Goal: Submit feedback/report problem: Submit feedback/report problem

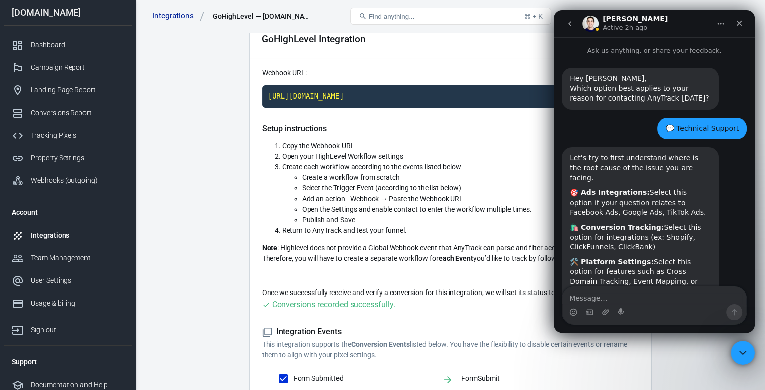
scroll to position [1, 0]
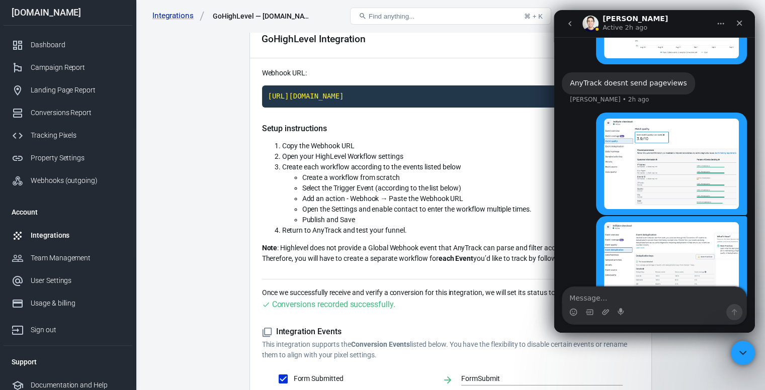
click at [175, 186] on main "Integration Events Log Settings GoHighLevel Integration Webhook URL: [URL][DOMA…" at bounding box center [450, 272] width 594 height 593
click at [743, 20] on icon "Close" at bounding box center [740, 23] width 8 height 8
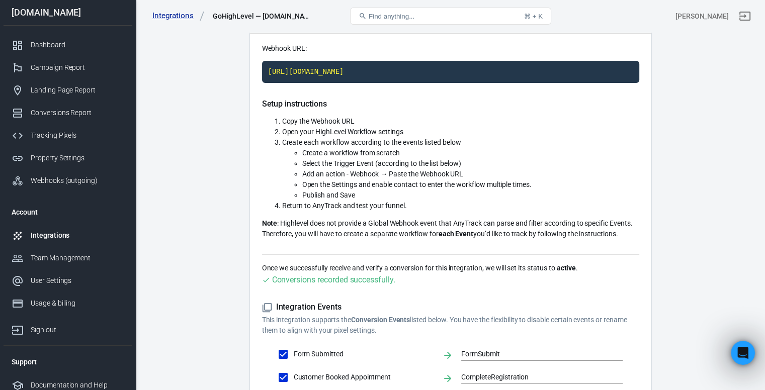
scroll to position [36, 0]
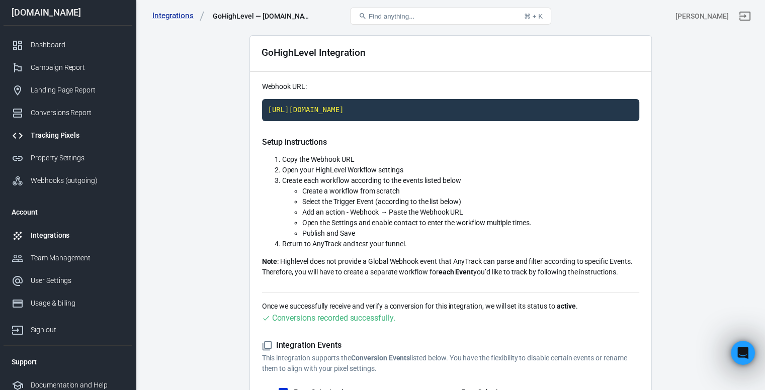
click at [73, 131] on div "Tracking Pixels" at bounding box center [78, 135] width 94 height 11
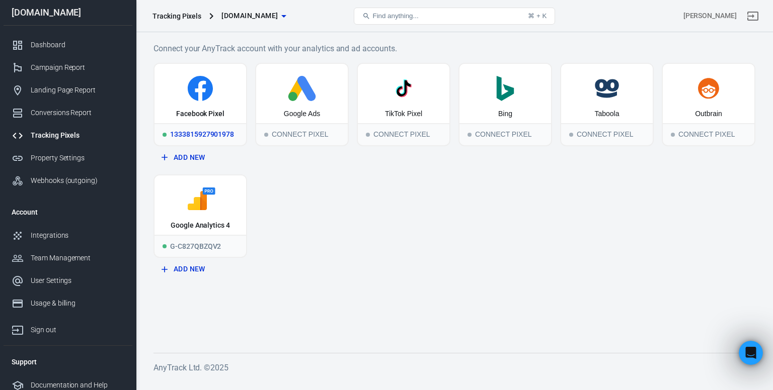
click at [196, 87] on icon at bounding box center [200, 88] width 25 height 25
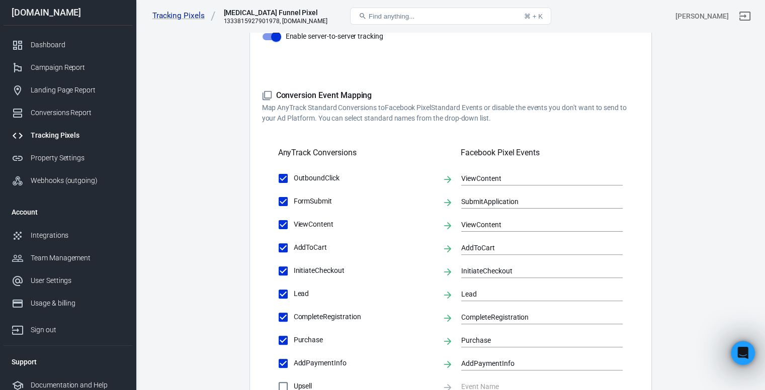
scroll to position [234, 0]
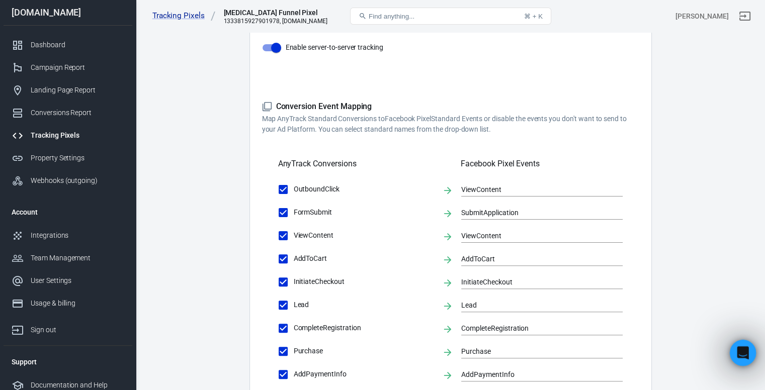
click at [737, 356] on icon "Open Intercom Messenger" at bounding box center [742, 352] width 17 height 17
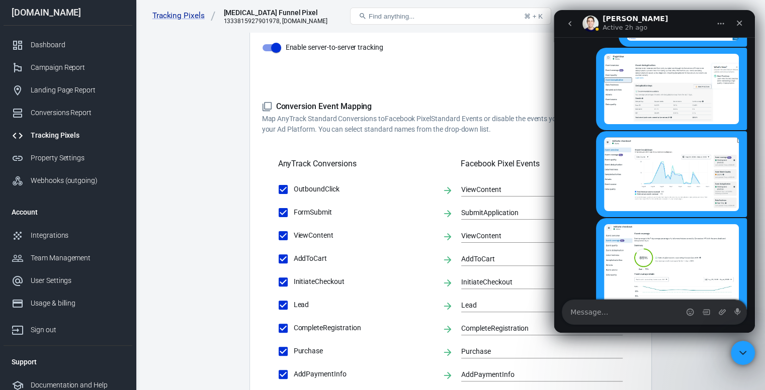
scroll to position [2025, 0]
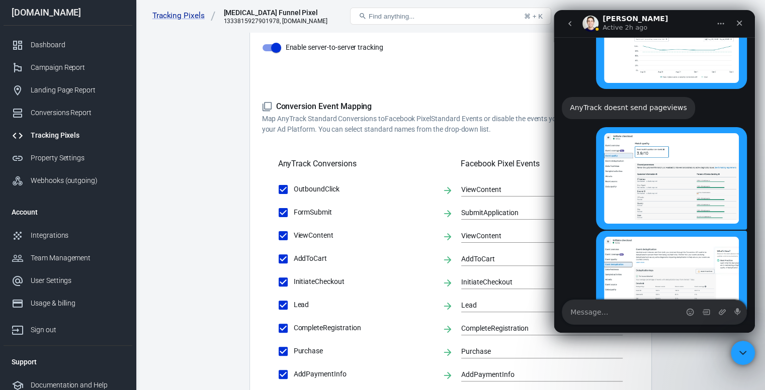
click at [608, 306] on textarea "Message…" at bounding box center [655, 312] width 184 height 24
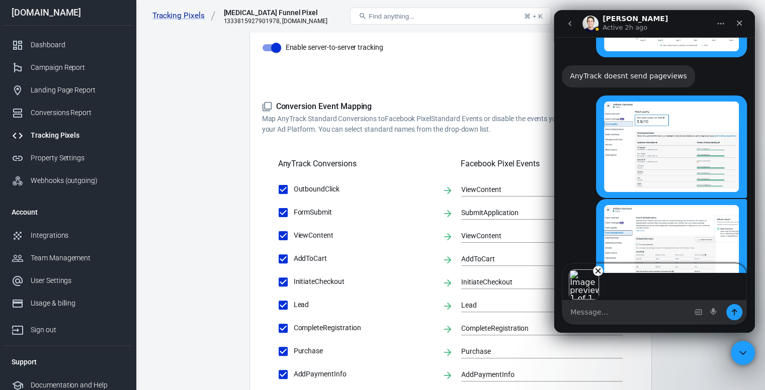
scroll to position [2062, 0]
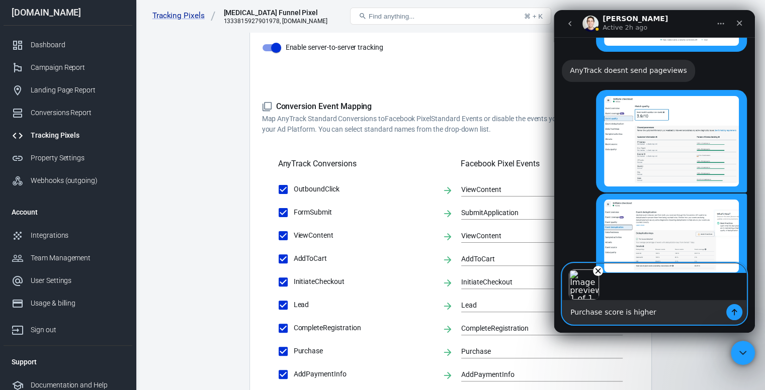
click at [657, 314] on textarea "Purchase score is higher" at bounding box center [655, 312] width 184 height 24
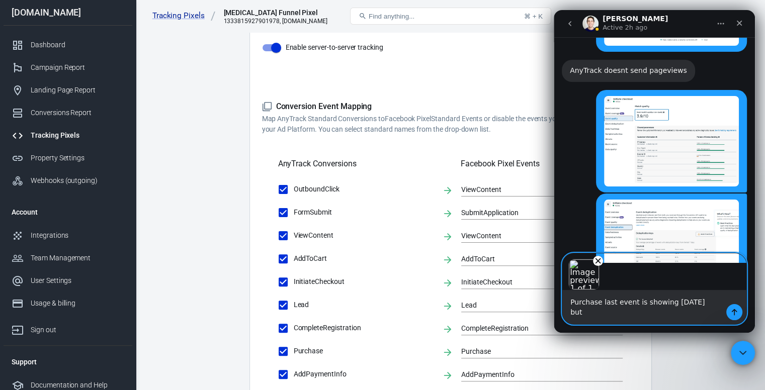
scroll to position [2072, 0]
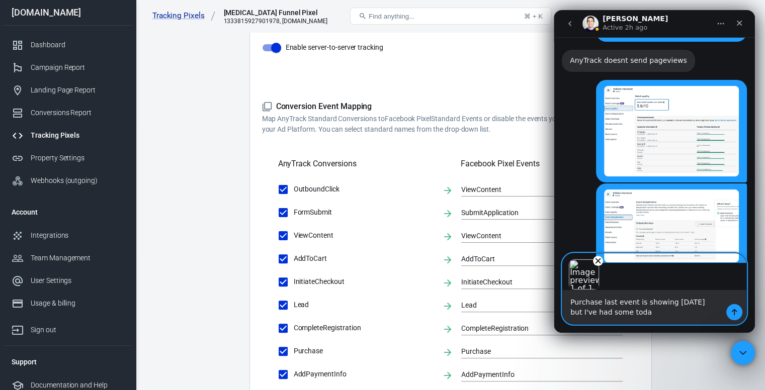
type textarea "Purchase last event is showing [DATE] but I've had some [DATE]"
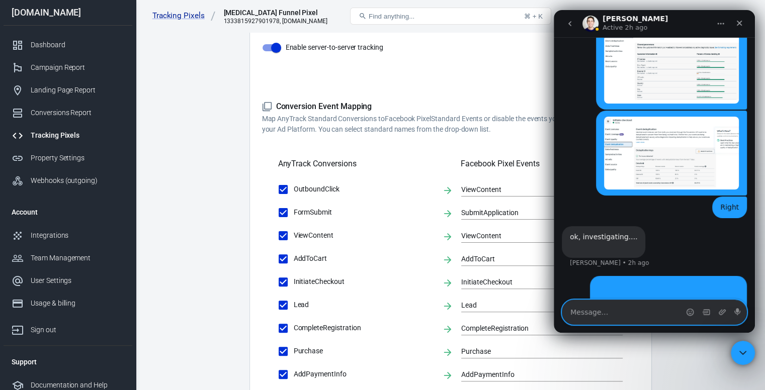
scroll to position [2147, 0]
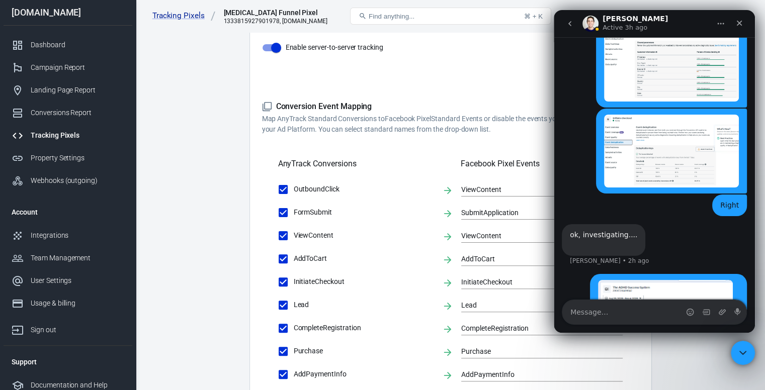
click at [244, 136] on main "Conversions Ads Integration Settings Conversions Settings Account Connection Co…" at bounding box center [450, 200] width 594 height 818
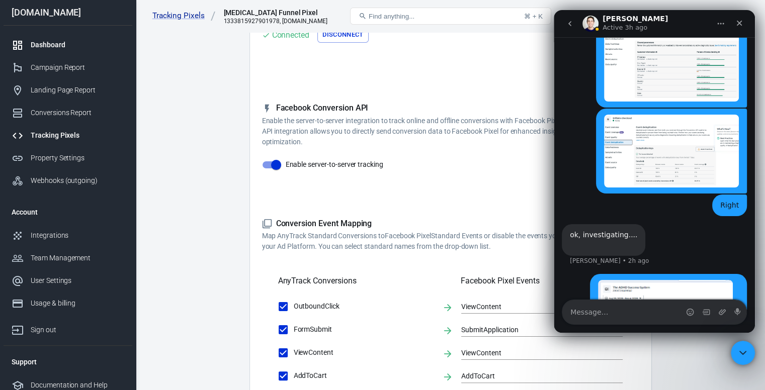
click at [22, 54] on link "Dashboard" at bounding box center [68, 45] width 129 height 23
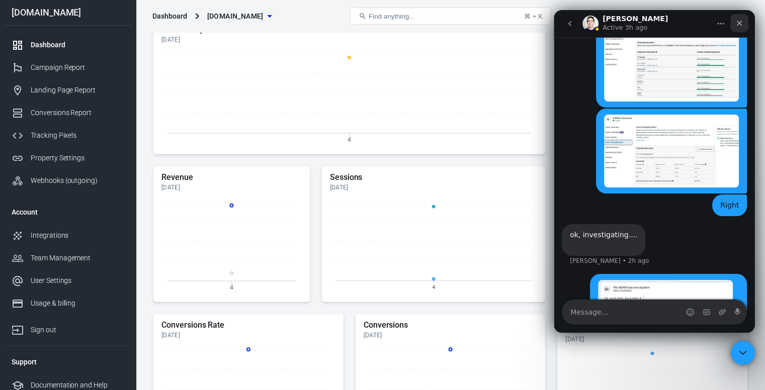
click at [740, 23] on icon "Close" at bounding box center [740, 24] width 6 height 6
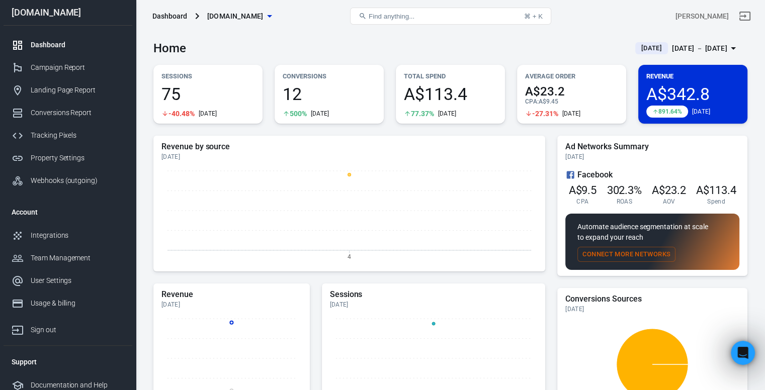
click at [674, 45] on div "[DATE] － [DATE]" at bounding box center [699, 48] width 55 height 13
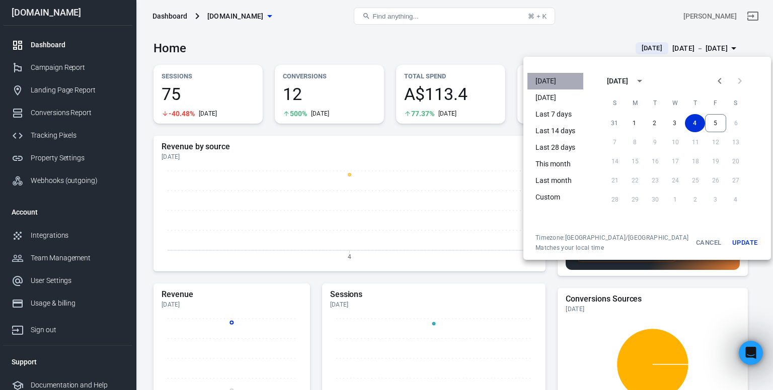
click at [544, 86] on li "[DATE]" at bounding box center [555, 81] width 56 height 17
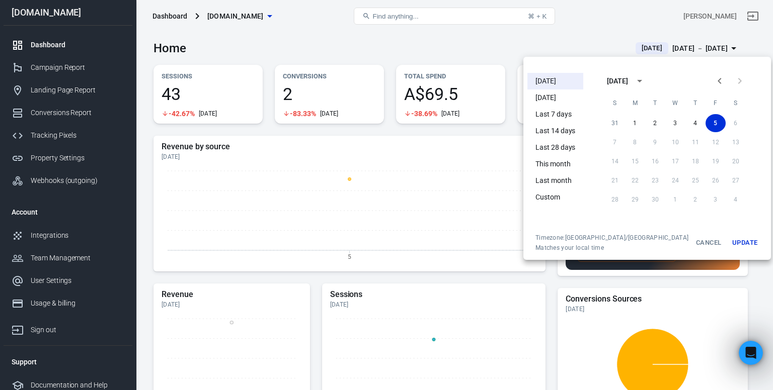
click at [336, 40] on div at bounding box center [386, 195] width 773 height 390
